Goal: Register for event/course

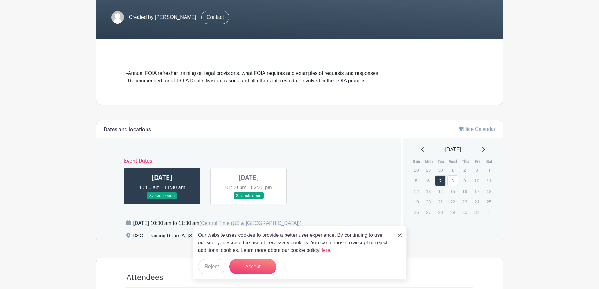
scroll to position [126, 0]
click at [265, 265] on button "Accept" at bounding box center [252, 266] width 47 height 15
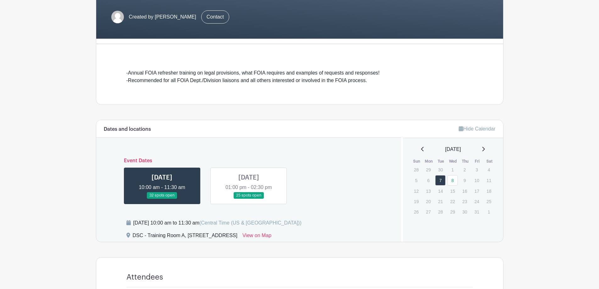
click at [162, 199] on link at bounding box center [162, 199] width 0 height 0
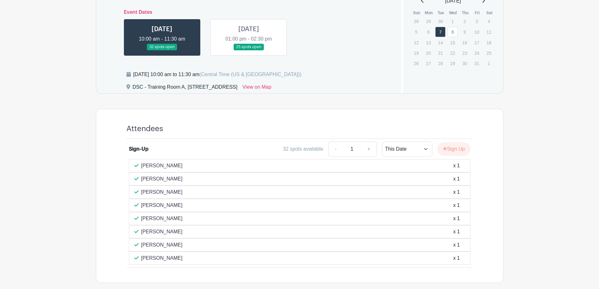
scroll to position [308, 0]
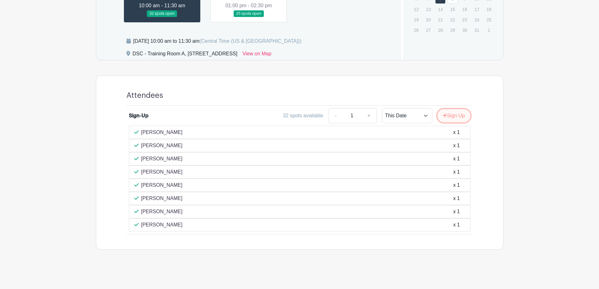
click at [450, 113] on button "Sign Up" at bounding box center [454, 115] width 33 height 13
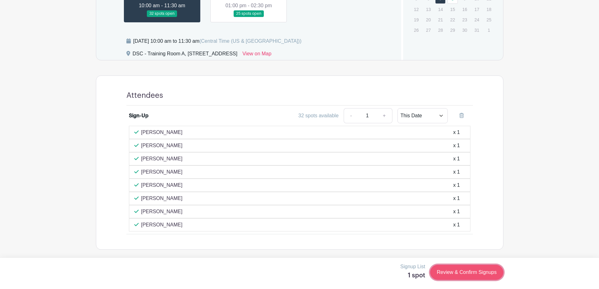
click at [482, 268] on link "Review & Confirm Signups" at bounding box center [466, 272] width 73 height 15
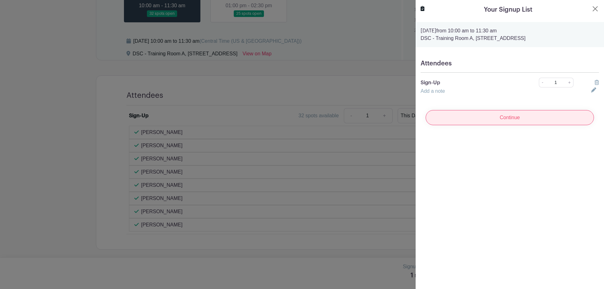
click at [499, 122] on input "Continue" at bounding box center [510, 117] width 168 height 15
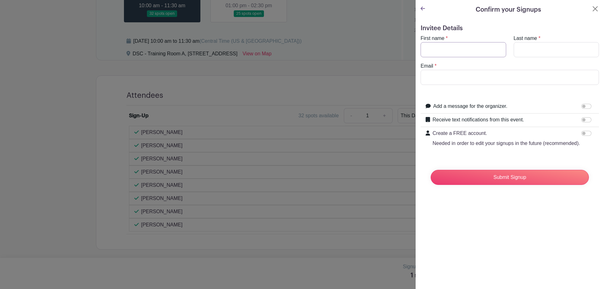
click at [481, 51] on input "First name" at bounding box center [464, 49] width 86 height 15
type input "h"
type input "j"
type input "[PERSON_NAME]"
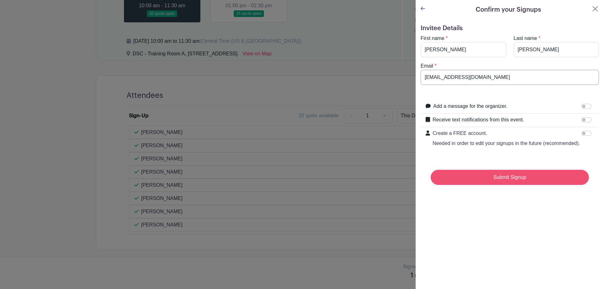
type input "[EMAIL_ADDRESS][DOMAIN_NAME]"
click at [534, 182] on input "Submit Signup" at bounding box center [510, 177] width 158 height 15
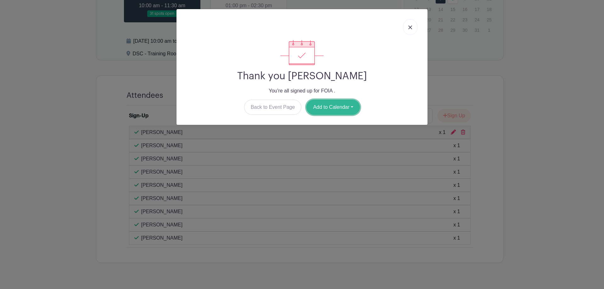
click at [341, 105] on button "Add to Calendar" at bounding box center [332, 107] width 53 height 15
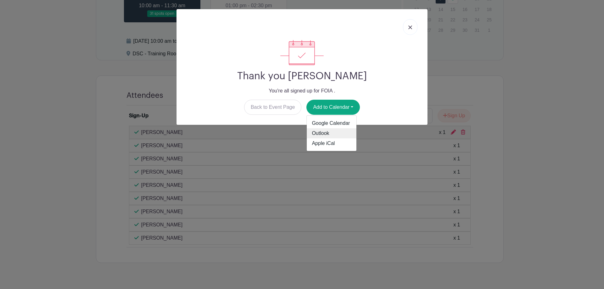
click at [329, 134] on link "Outlook" at bounding box center [332, 133] width 50 height 10
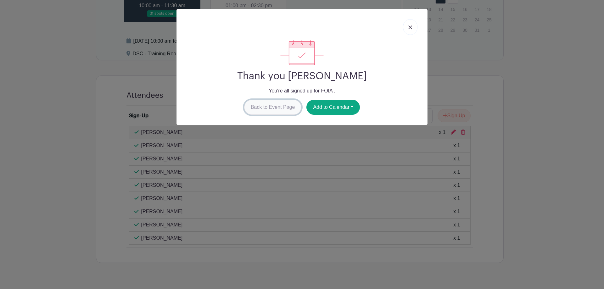
click at [283, 107] on link "Back to Event Page" at bounding box center [273, 107] width 58 height 15
